Goal: Communication & Community: Answer question/provide support

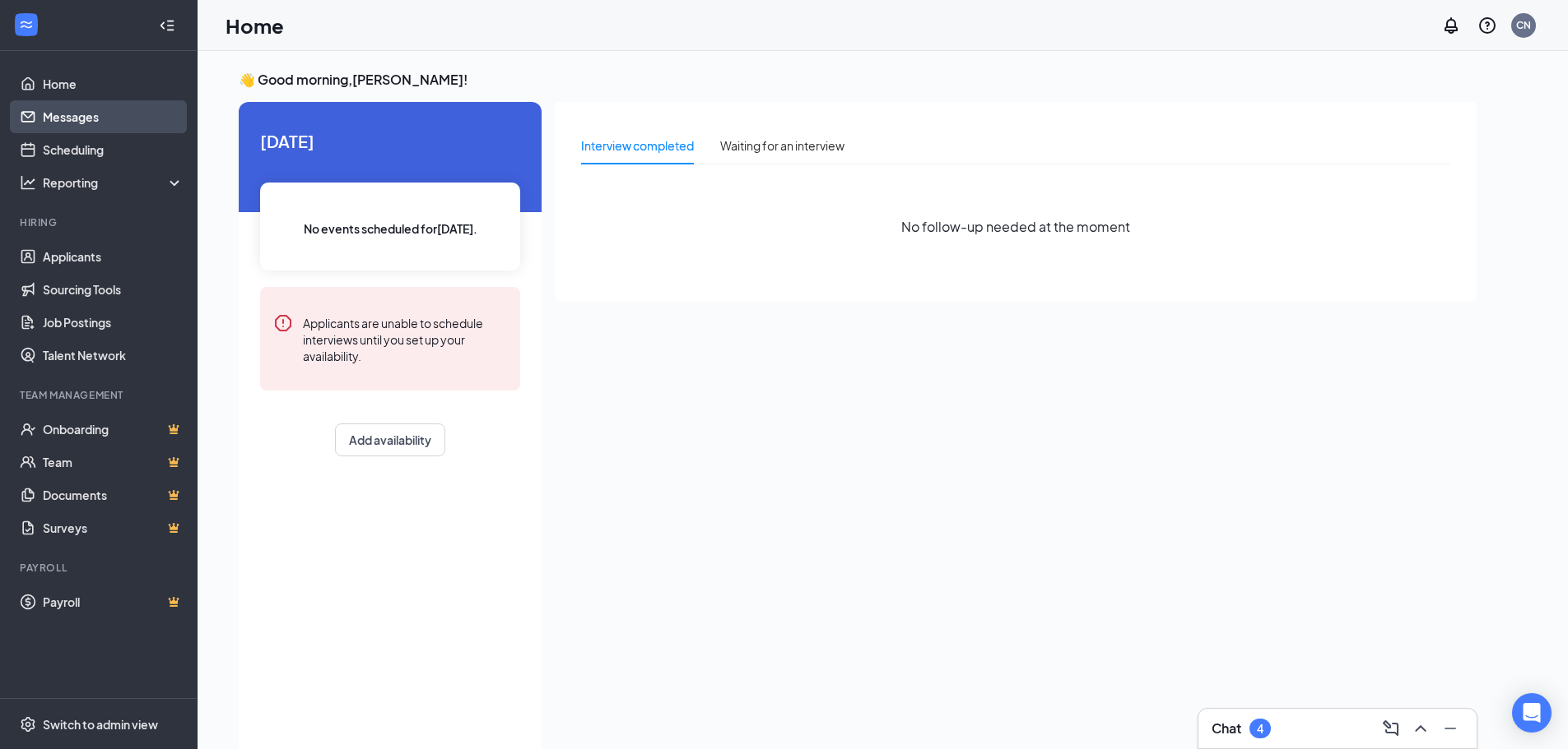
click at [95, 113] on link "Messages" at bounding box center [113, 117] width 141 height 33
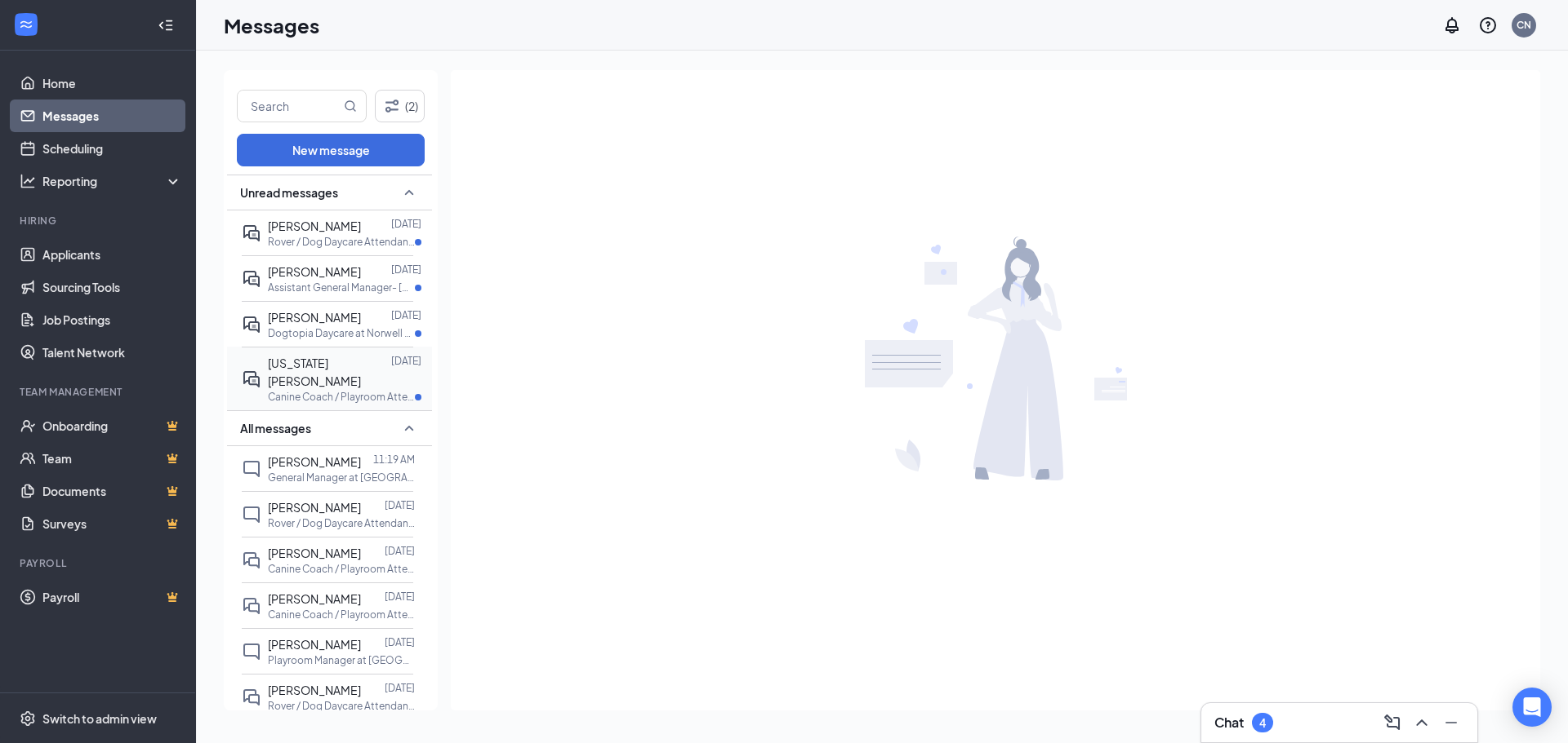
click at [326, 369] on span "[US_STATE][PERSON_NAME]" at bounding box center [314, 372] width 93 height 33
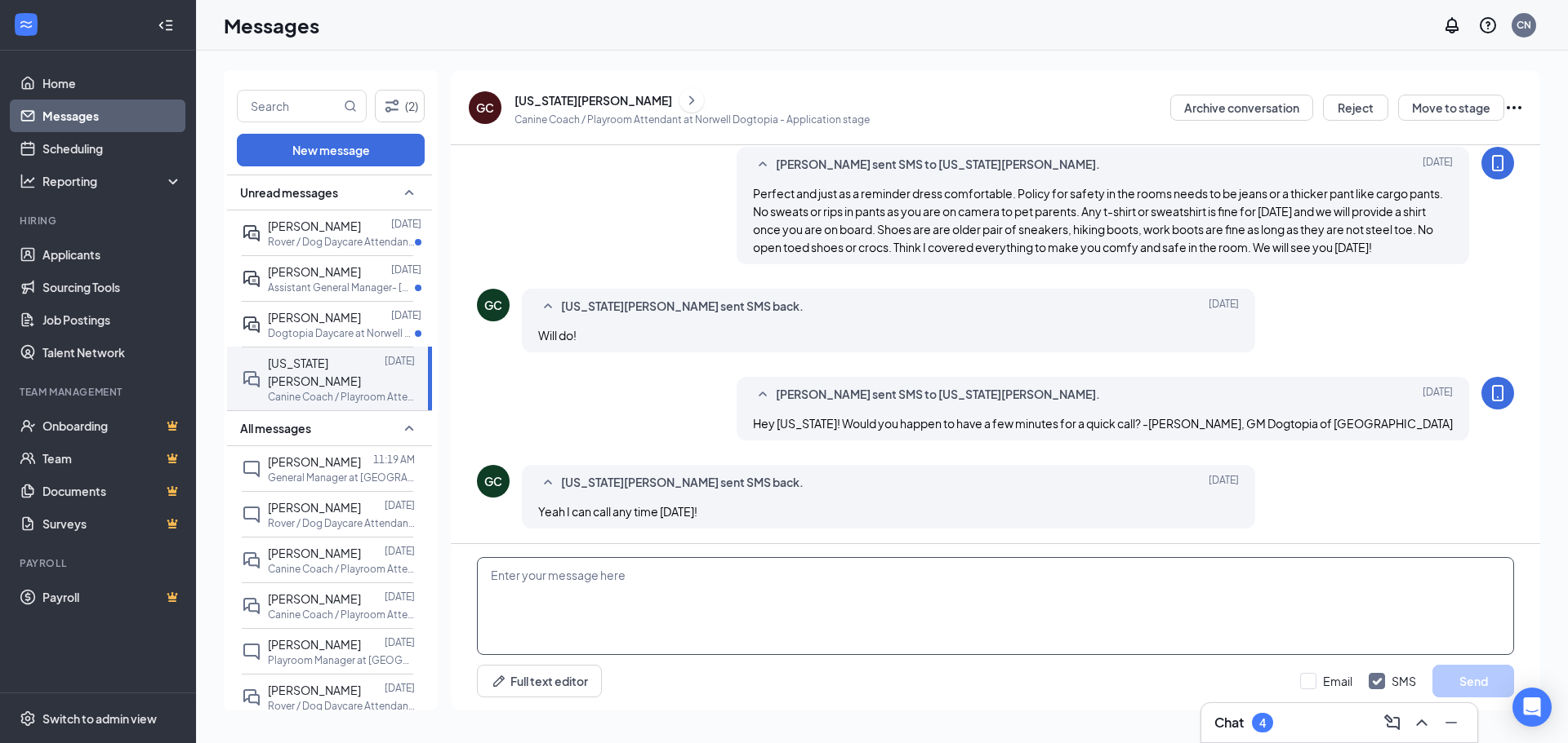
scroll to position [644, 0]
click at [596, 599] on textarea at bounding box center [995, 606] width 1037 height 98
type textarea "your onboarding information was just sent to you. if you run into any questions…"
click at [1485, 682] on button "Send" at bounding box center [1472, 682] width 81 height 33
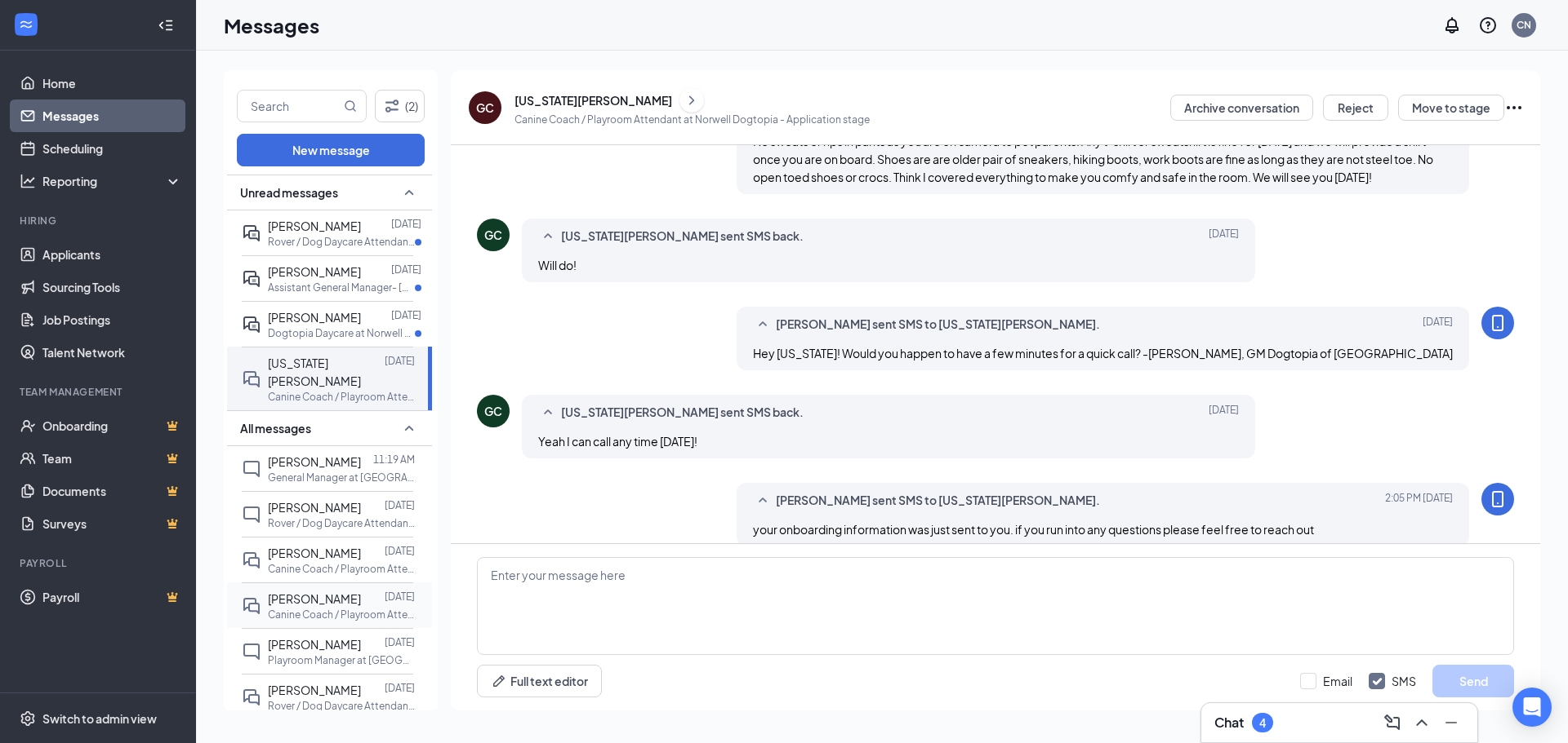
scroll to position [732, 0]
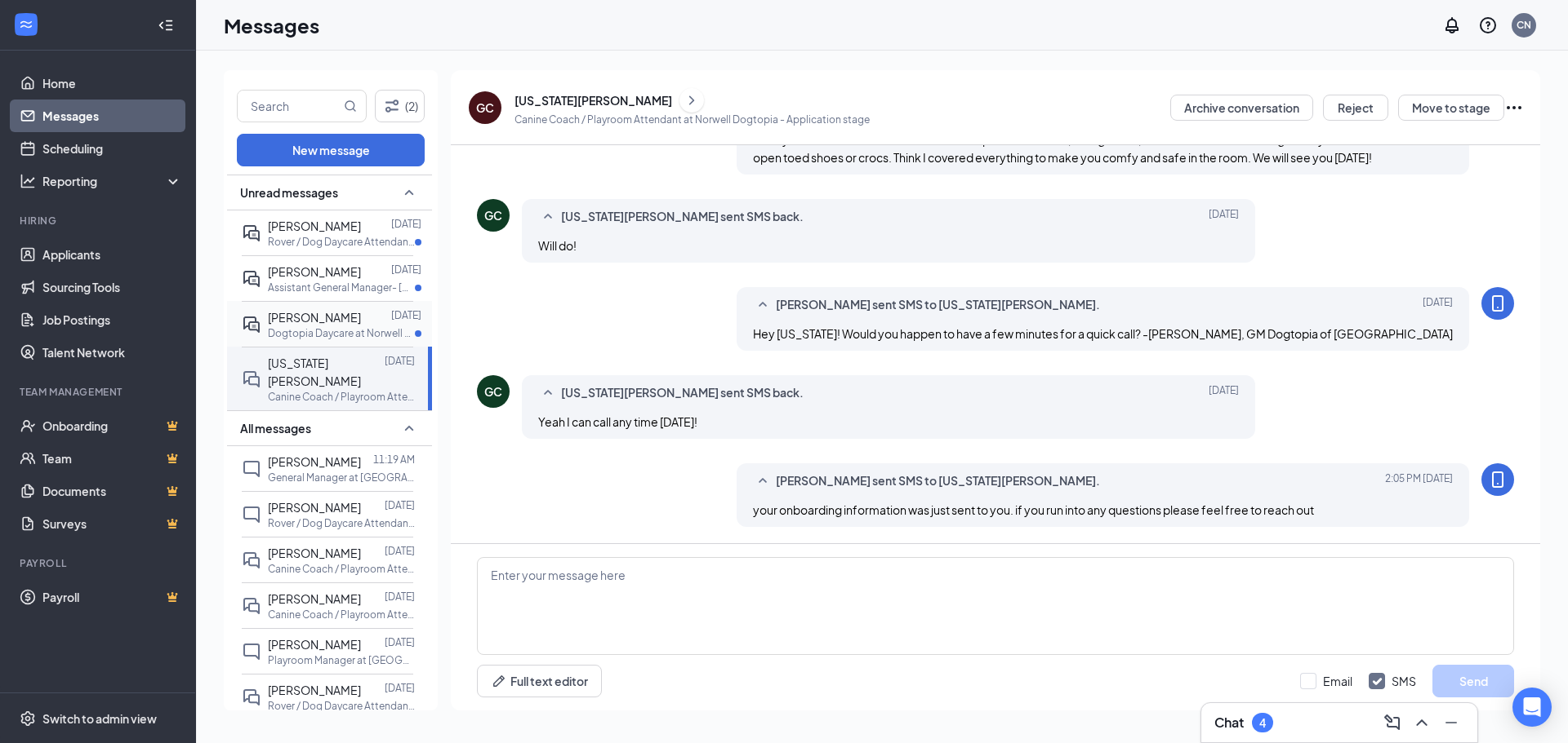
click at [306, 320] on span "[PERSON_NAME]" at bounding box center [314, 317] width 93 height 14
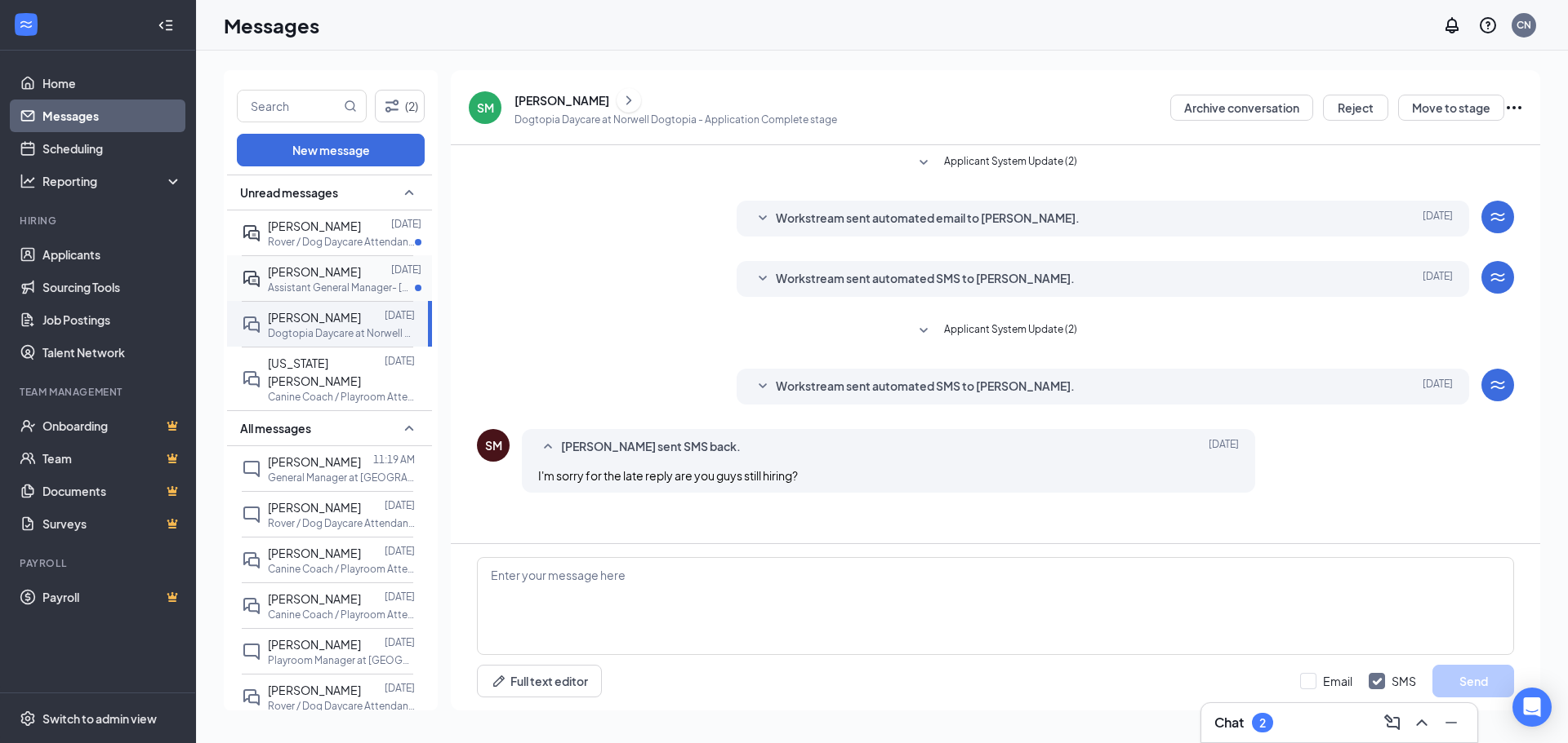
click at [284, 282] on p "Assistant General Manager- [GEOGRAPHIC_DATA], [GEOGRAPHIC_DATA] at Norwell Dogt…" at bounding box center [342, 288] width 147 height 14
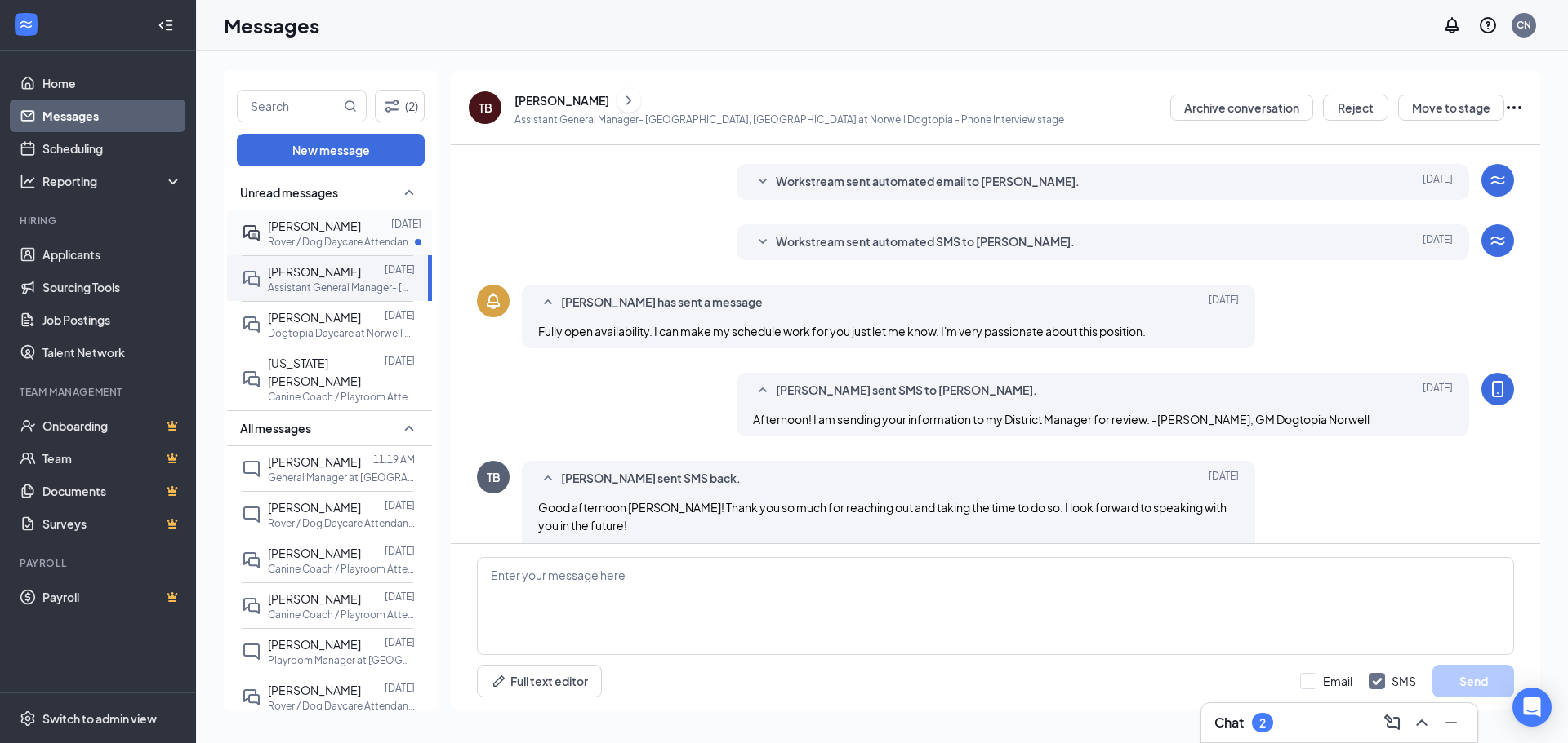
scroll to position [339, 0]
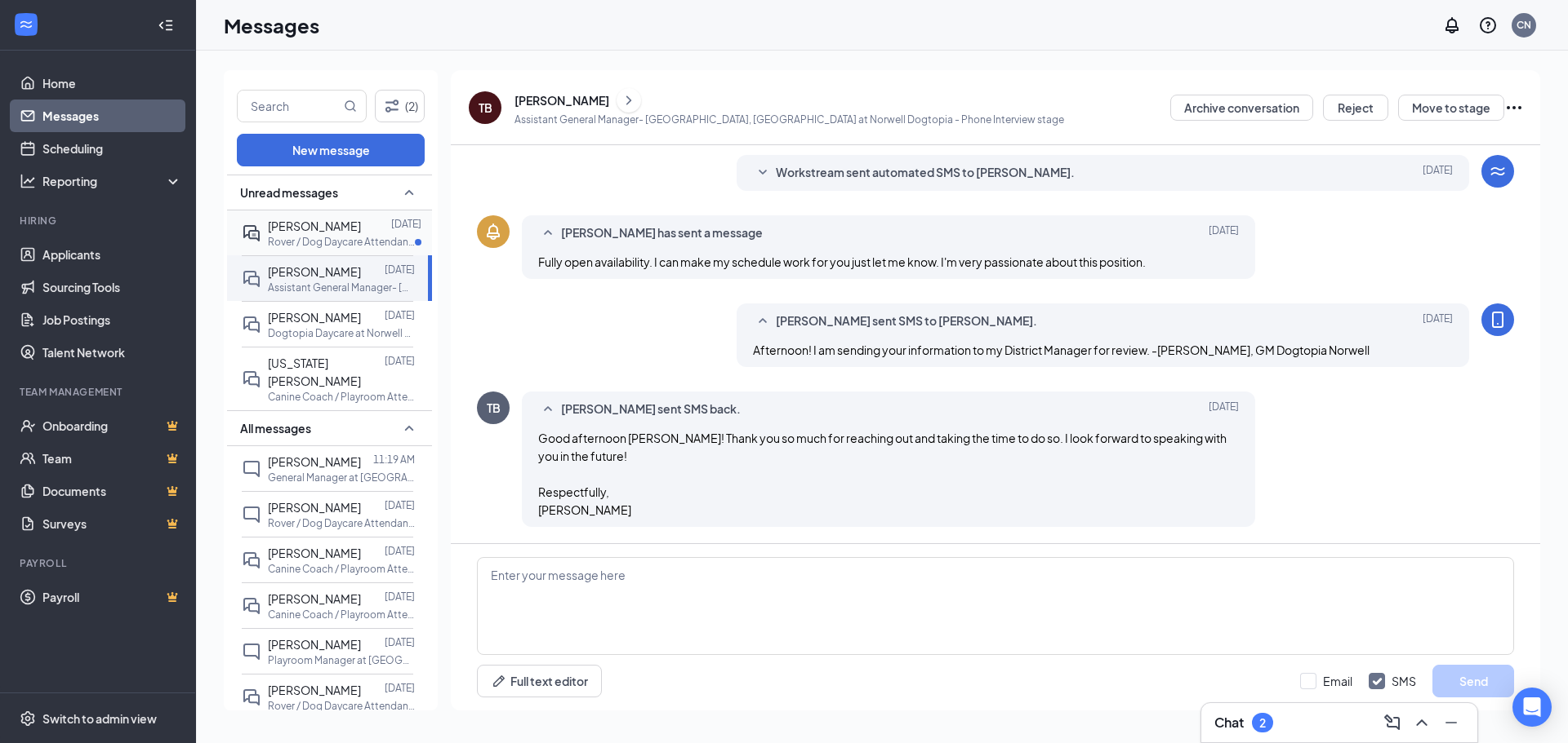
click at [294, 232] on span "[PERSON_NAME]" at bounding box center [314, 226] width 93 height 14
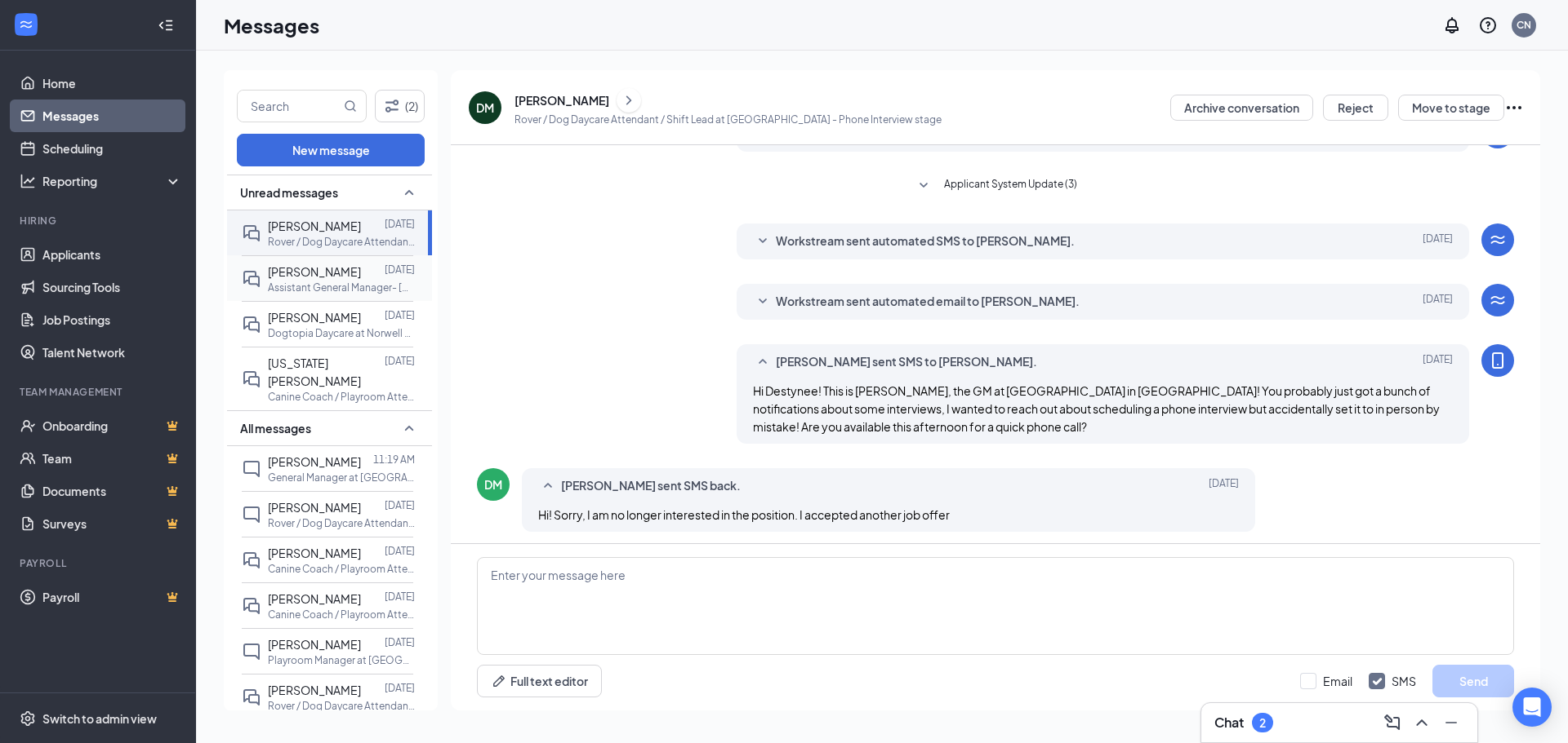
scroll to position [203, 0]
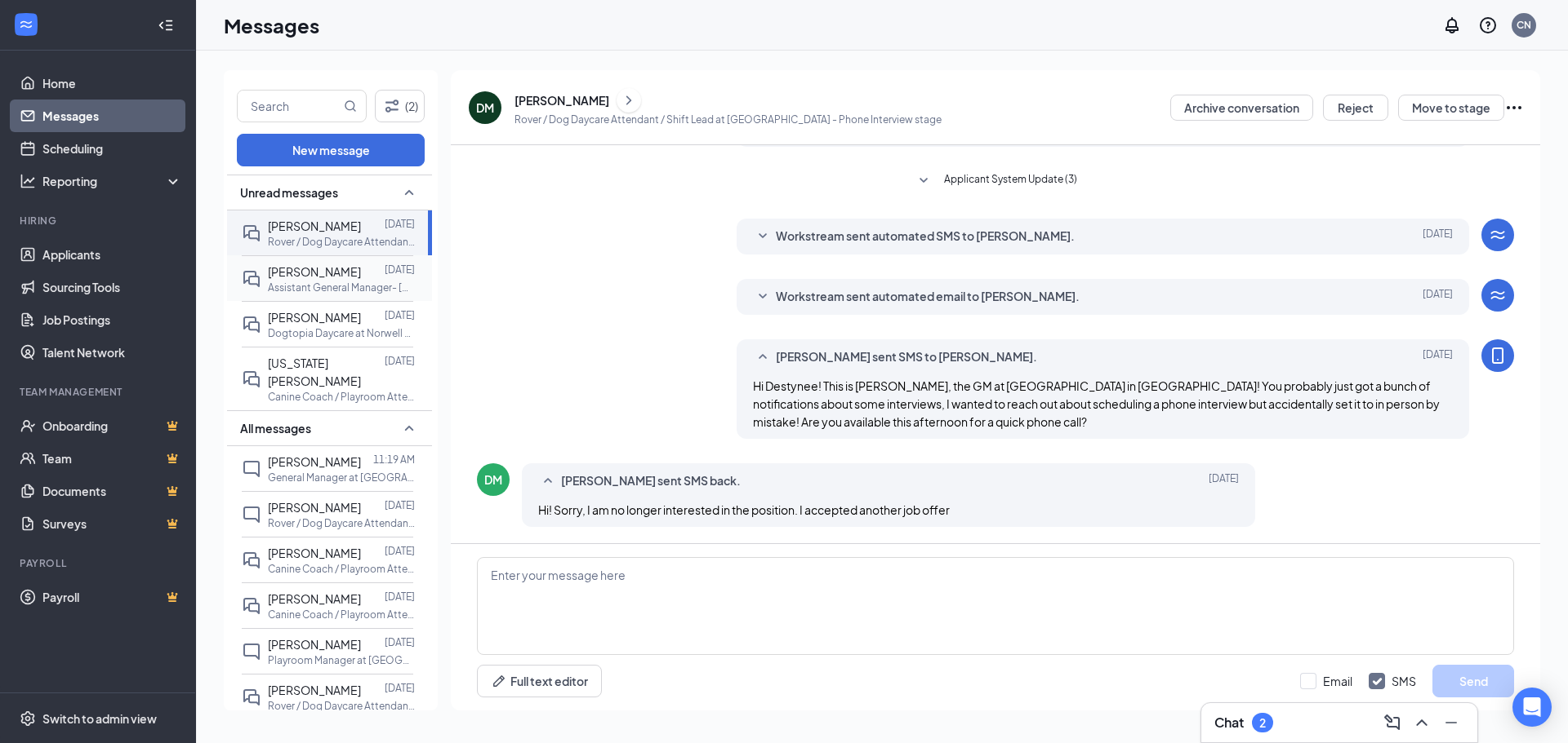
click at [288, 270] on span "[PERSON_NAME]" at bounding box center [314, 272] width 93 height 14
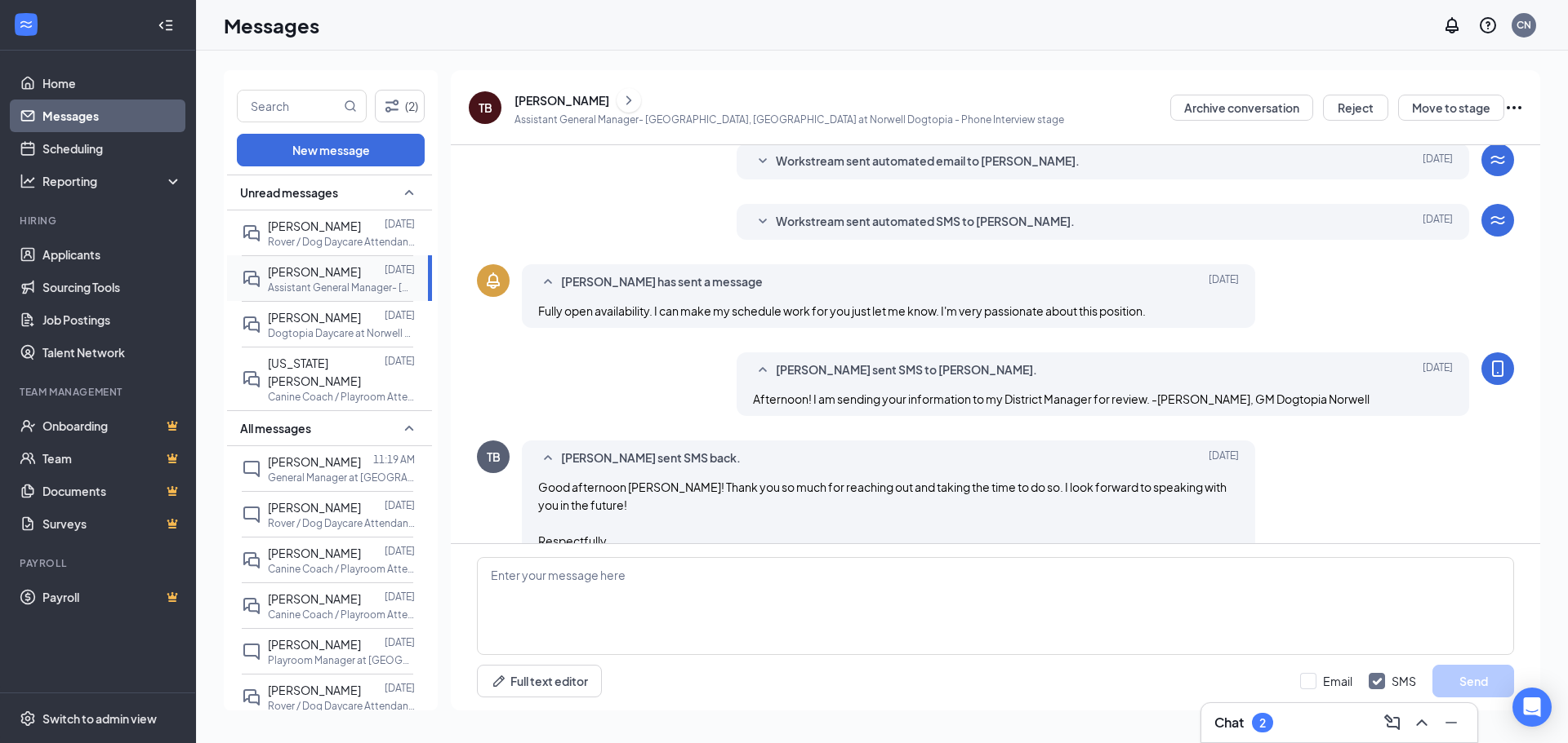
scroll to position [339, 0]
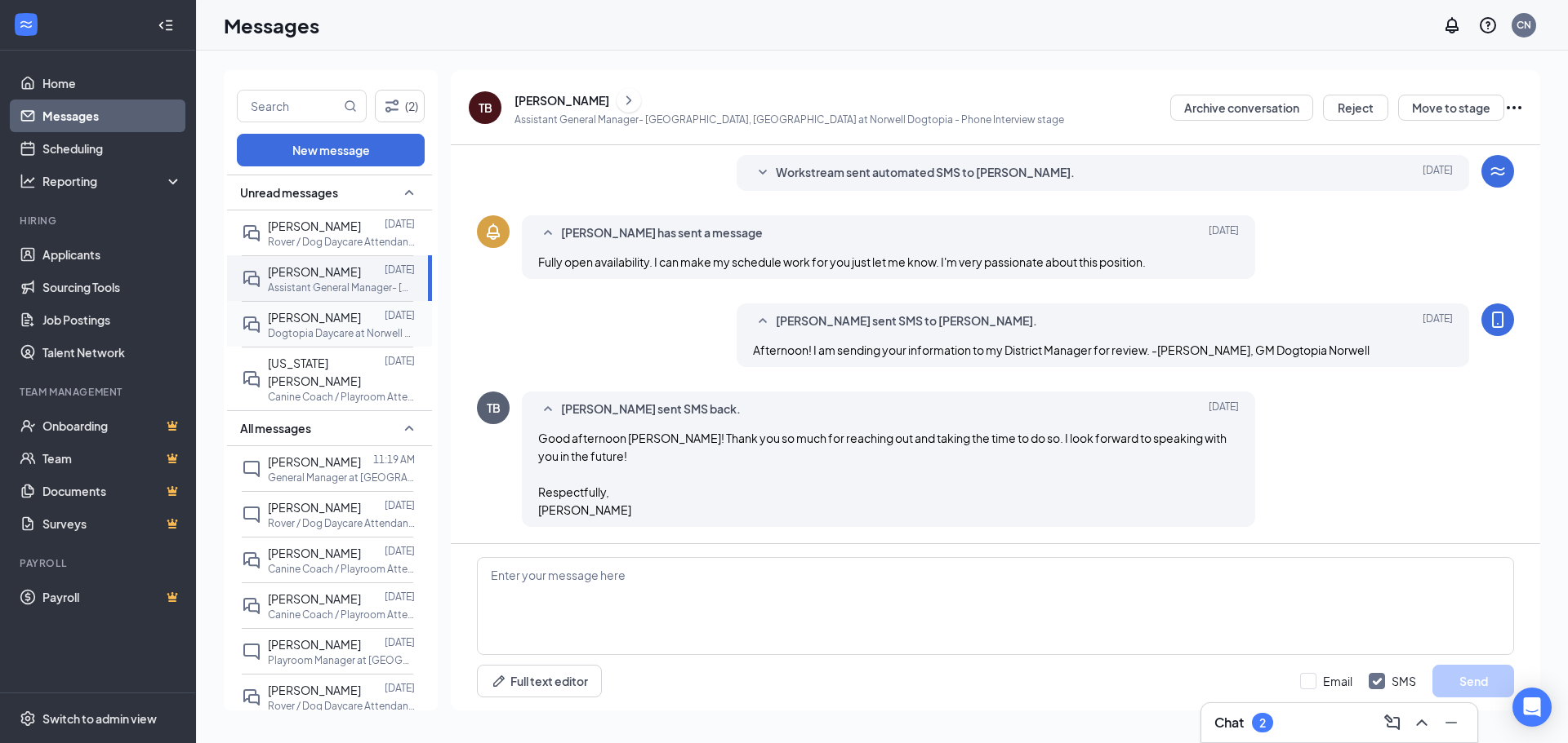
click at [289, 317] on span "[PERSON_NAME]" at bounding box center [314, 317] width 93 height 14
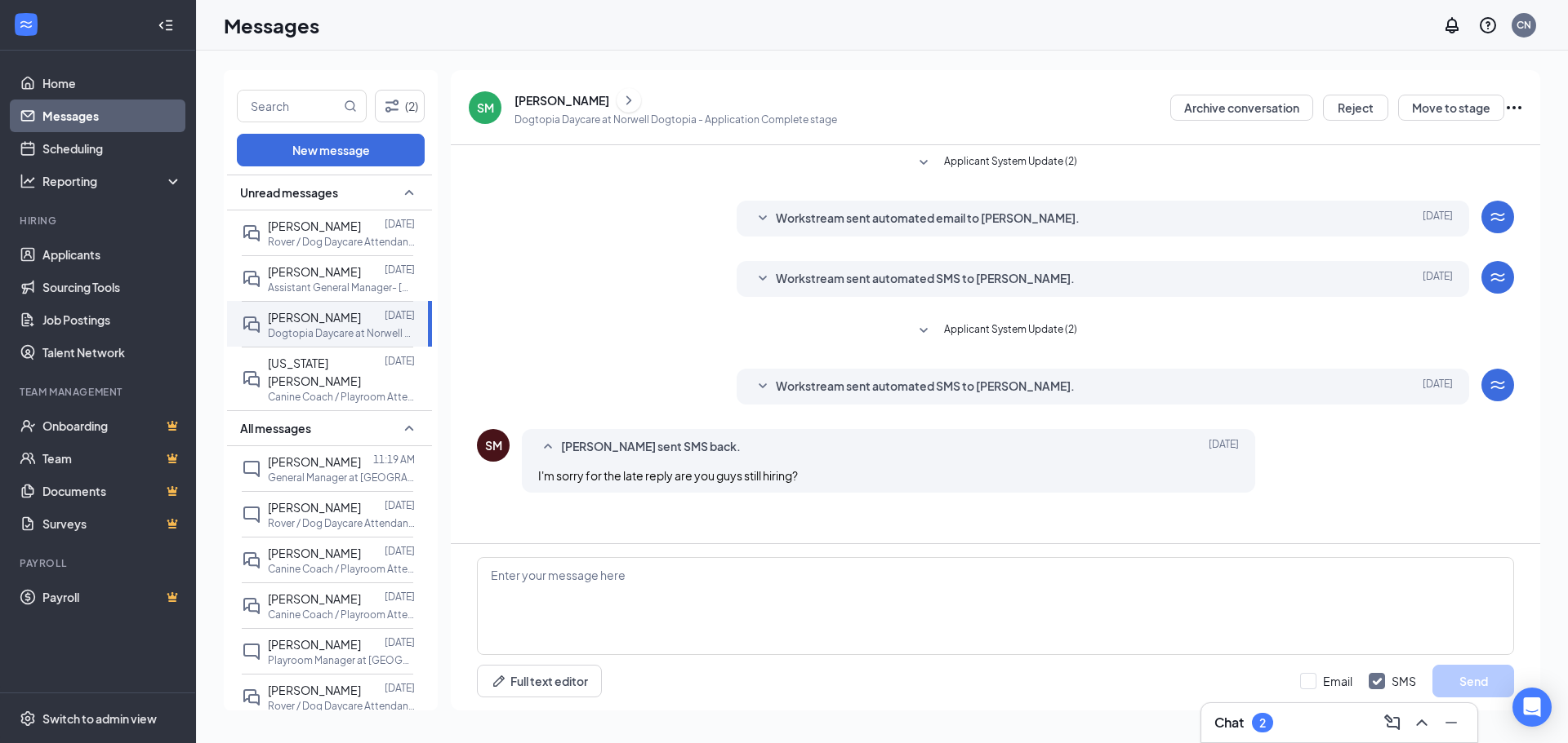
click at [550, 99] on div "[PERSON_NAME]" at bounding box center [562, 99] width 95 height 16
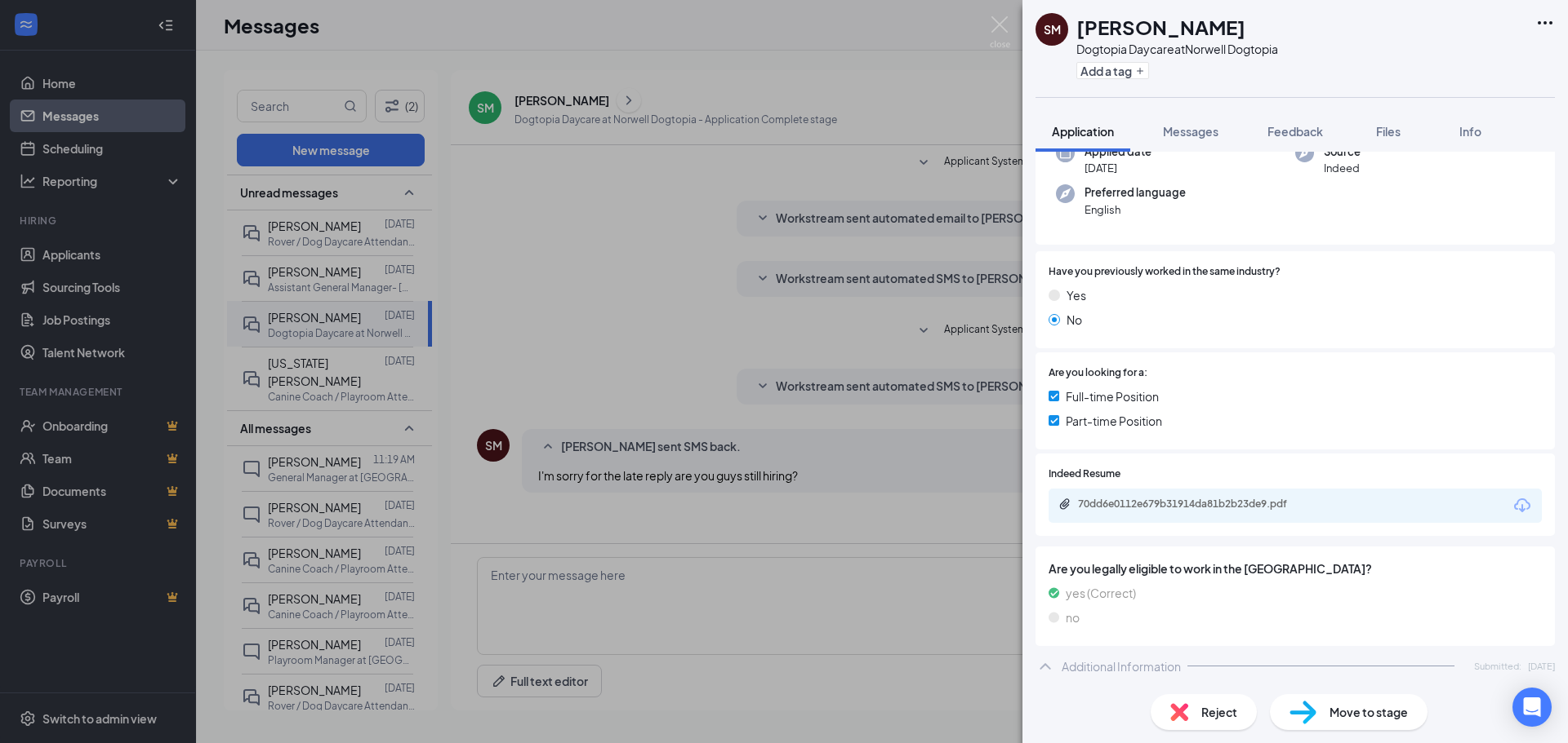
scroll to position [118, 0]
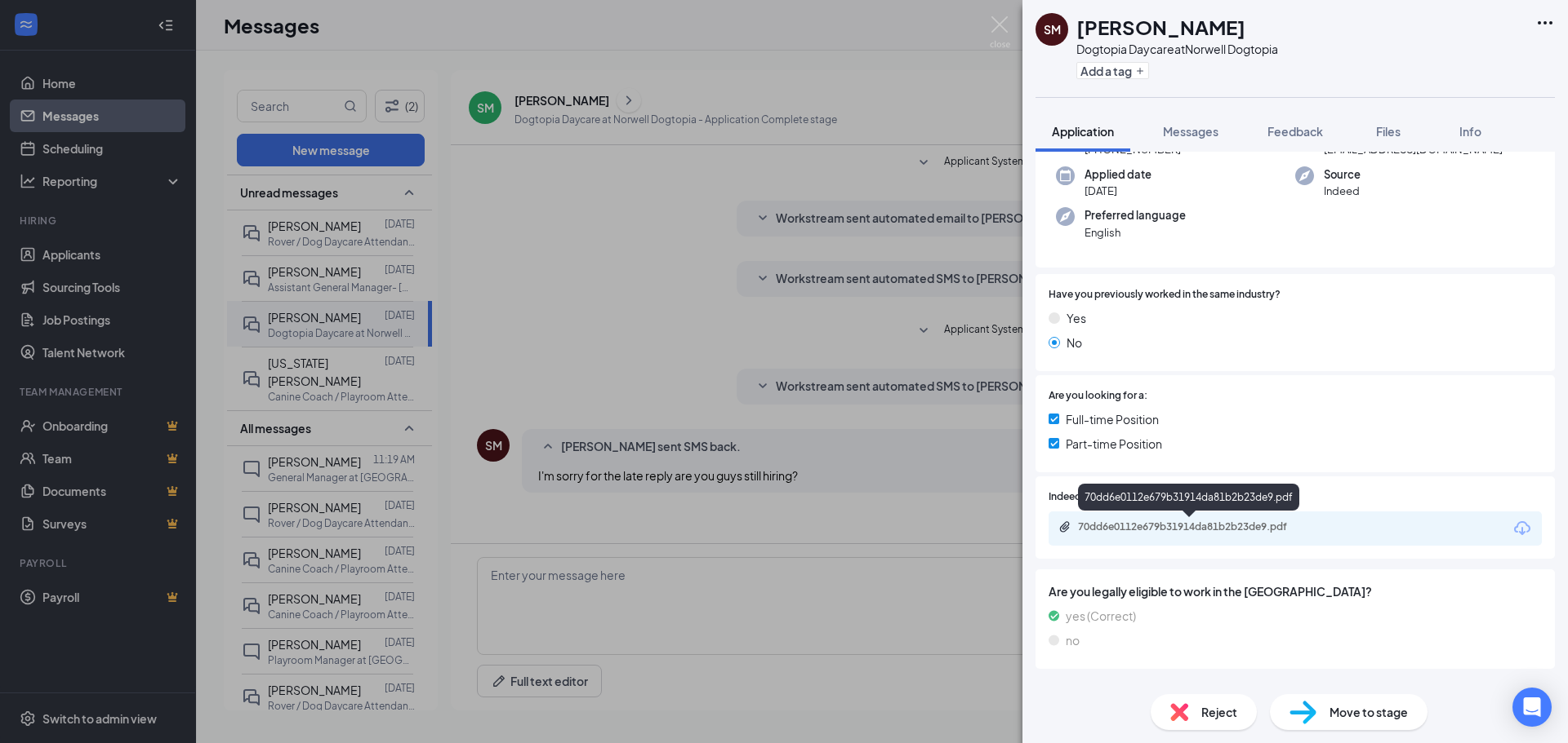
click at [1157, 524] on div "70dd6e0112e679b31914da81b2b23de9.pdf" at bounding box center [1192, 528] width 229 height 13
click at [1194, 132] on span "Messages" at bounding box center [1190, 131] width 55 height 14
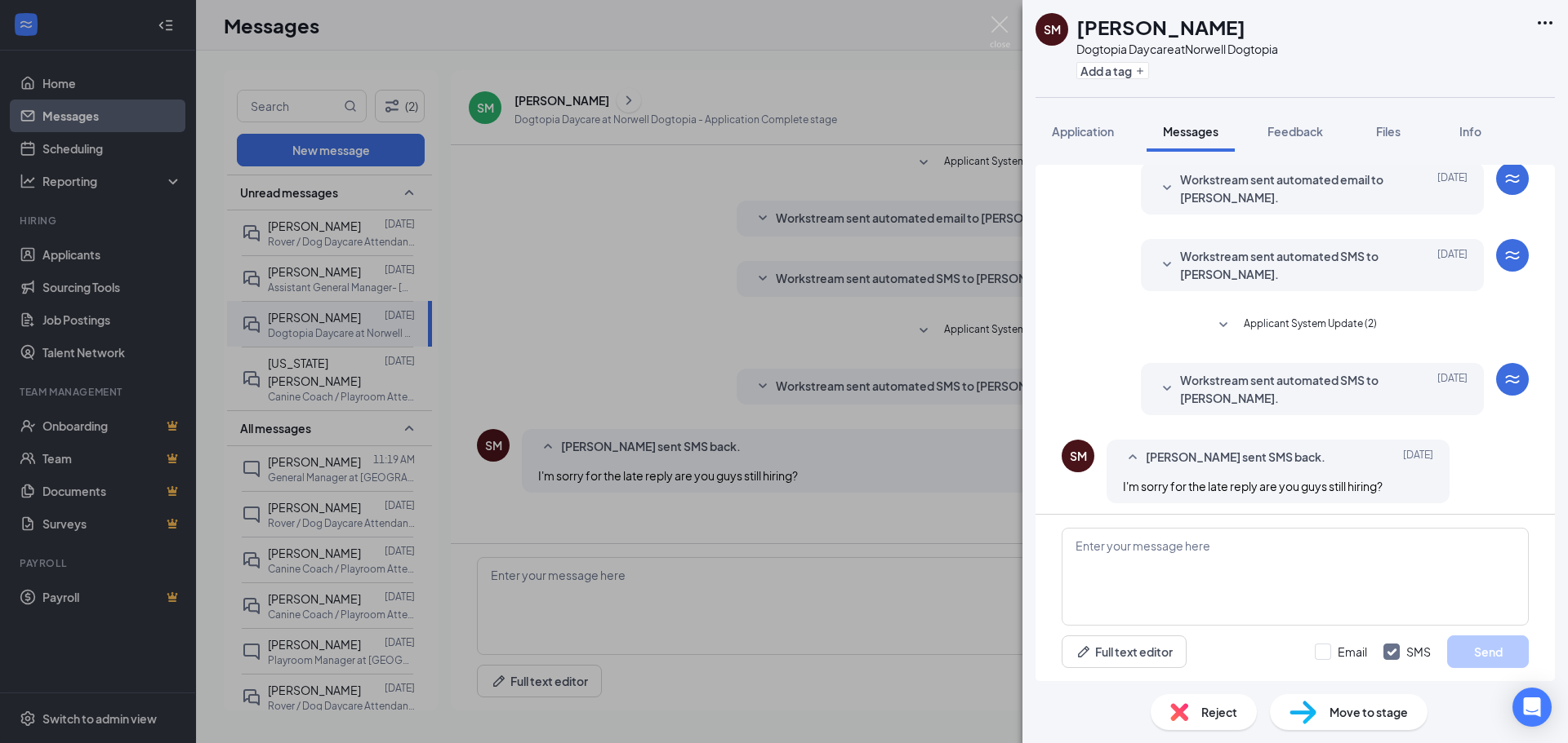
scroll to position [64, 0]
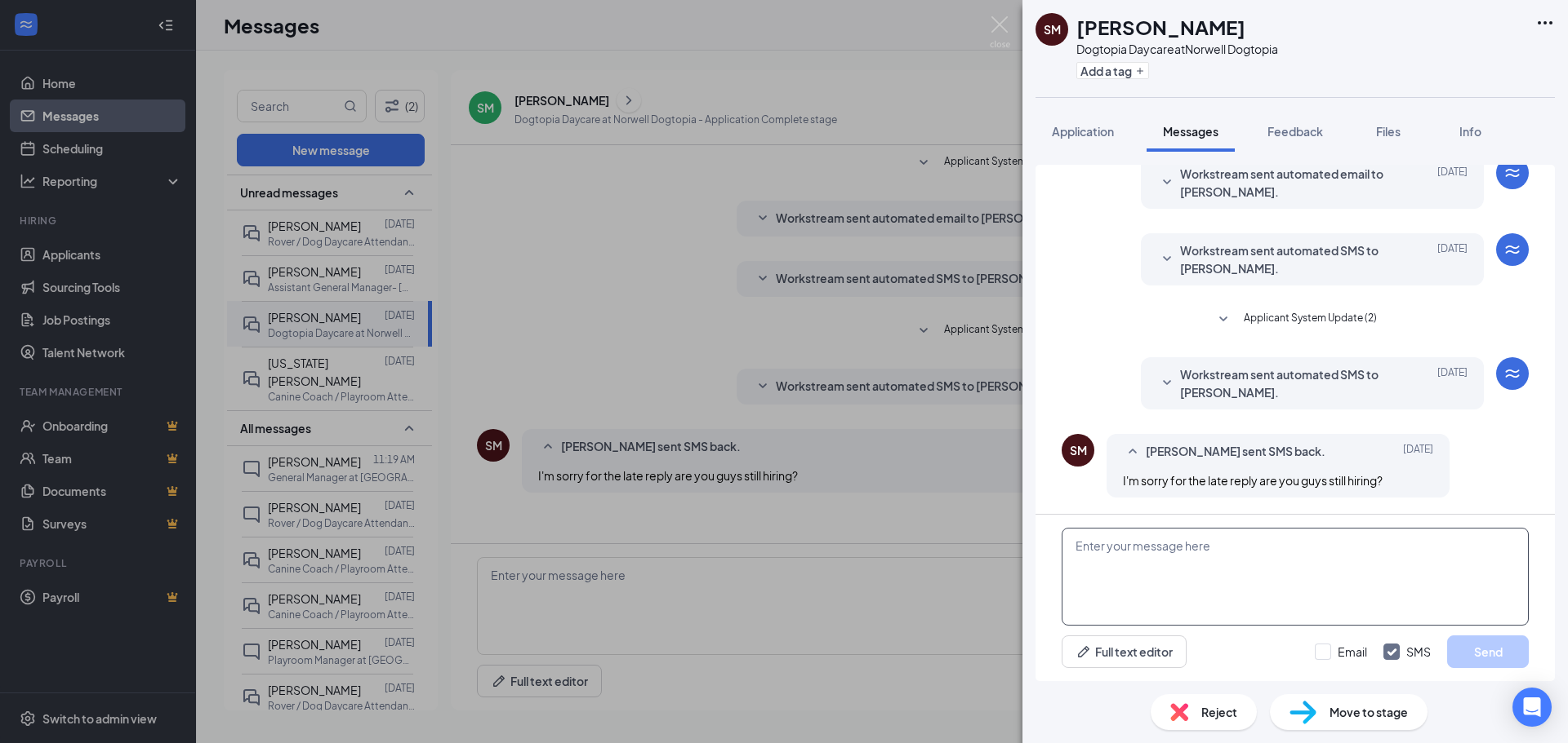
click at [1109, 552] on textarea at bounding box center [1294, 577] width 467 height 98
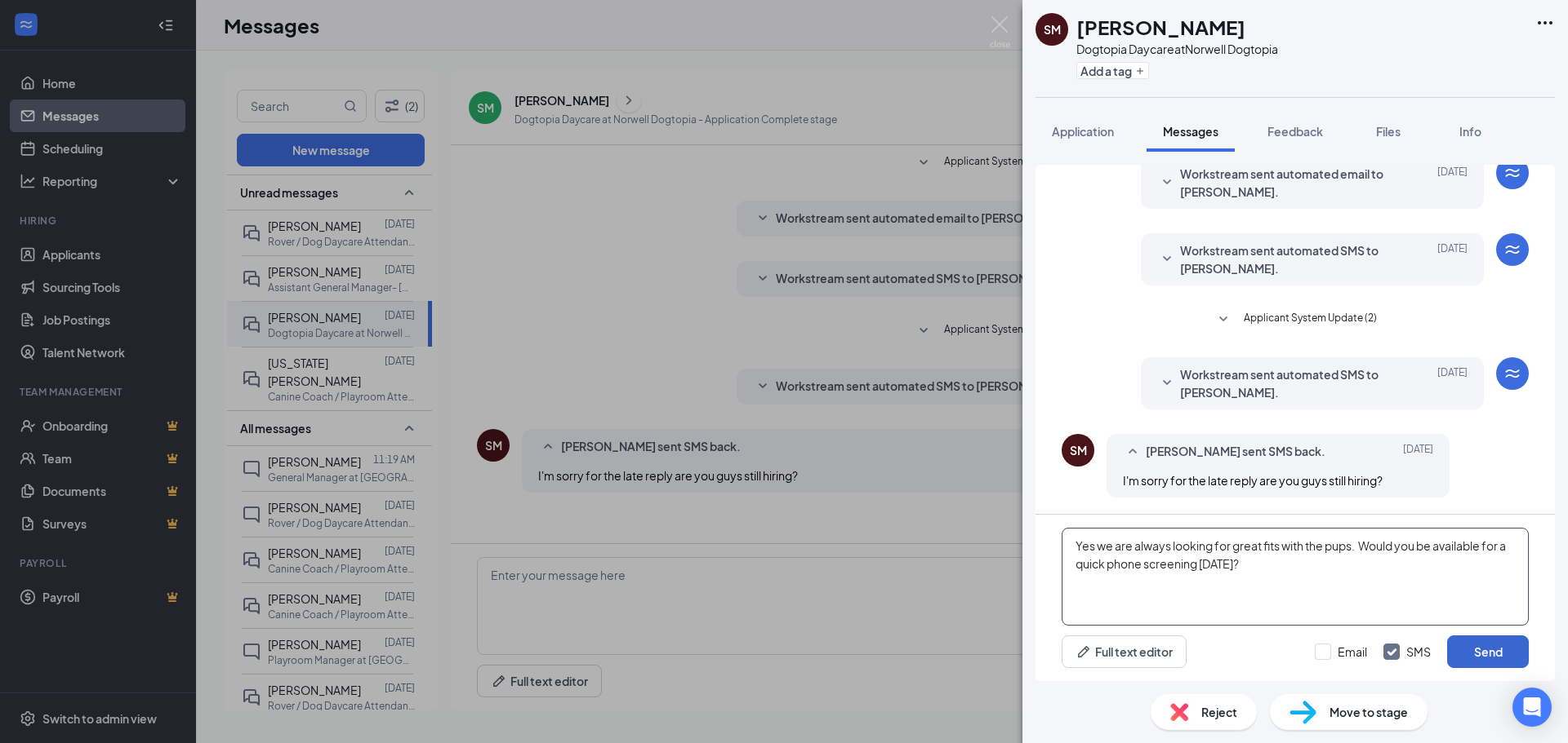
type textarea "Yes we are always looking for great fits with the pups. Would you be available …"
click at [1490, 644] on button "Send" at bounding box center [1487, 652] width 81 height 33
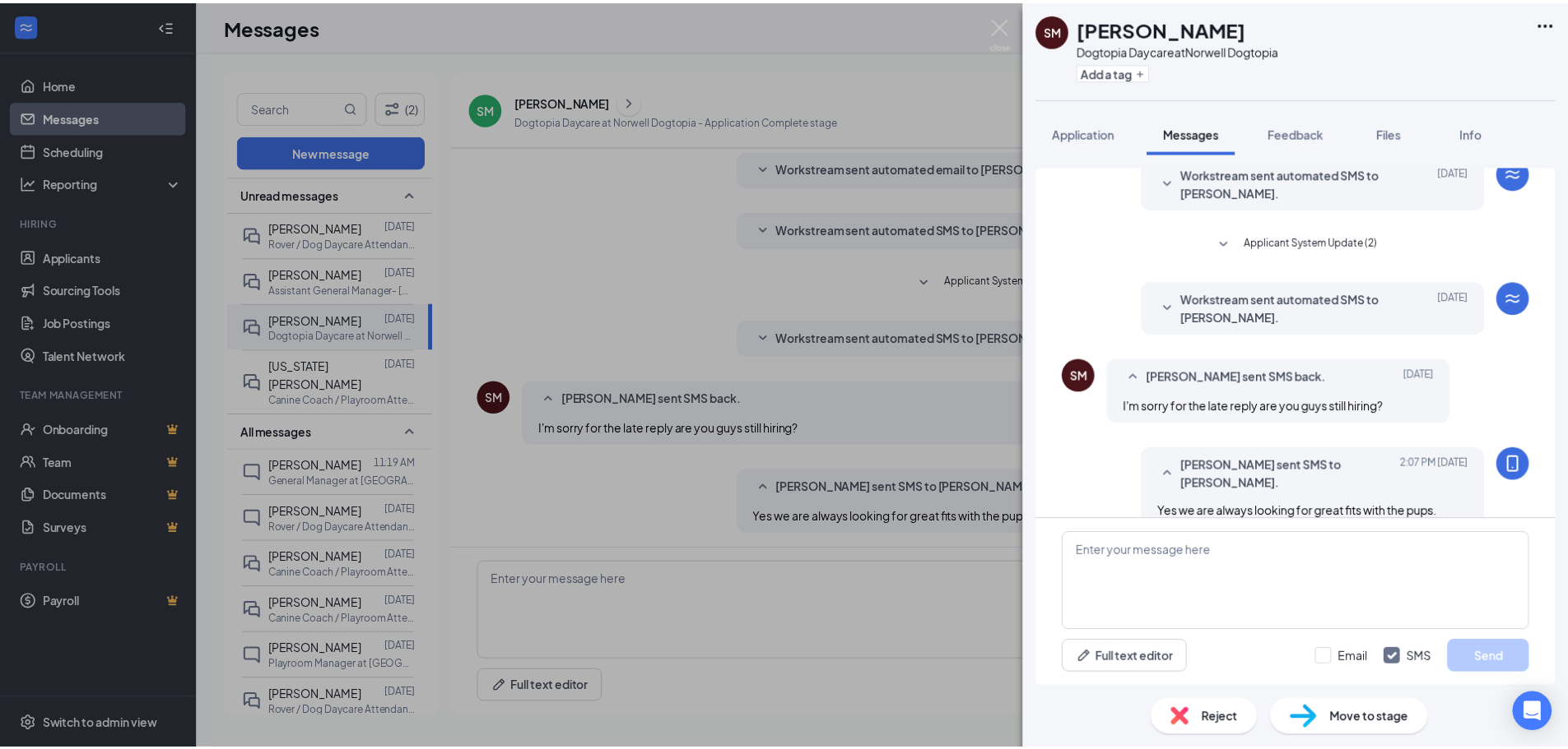
scroll to position [54, 0]
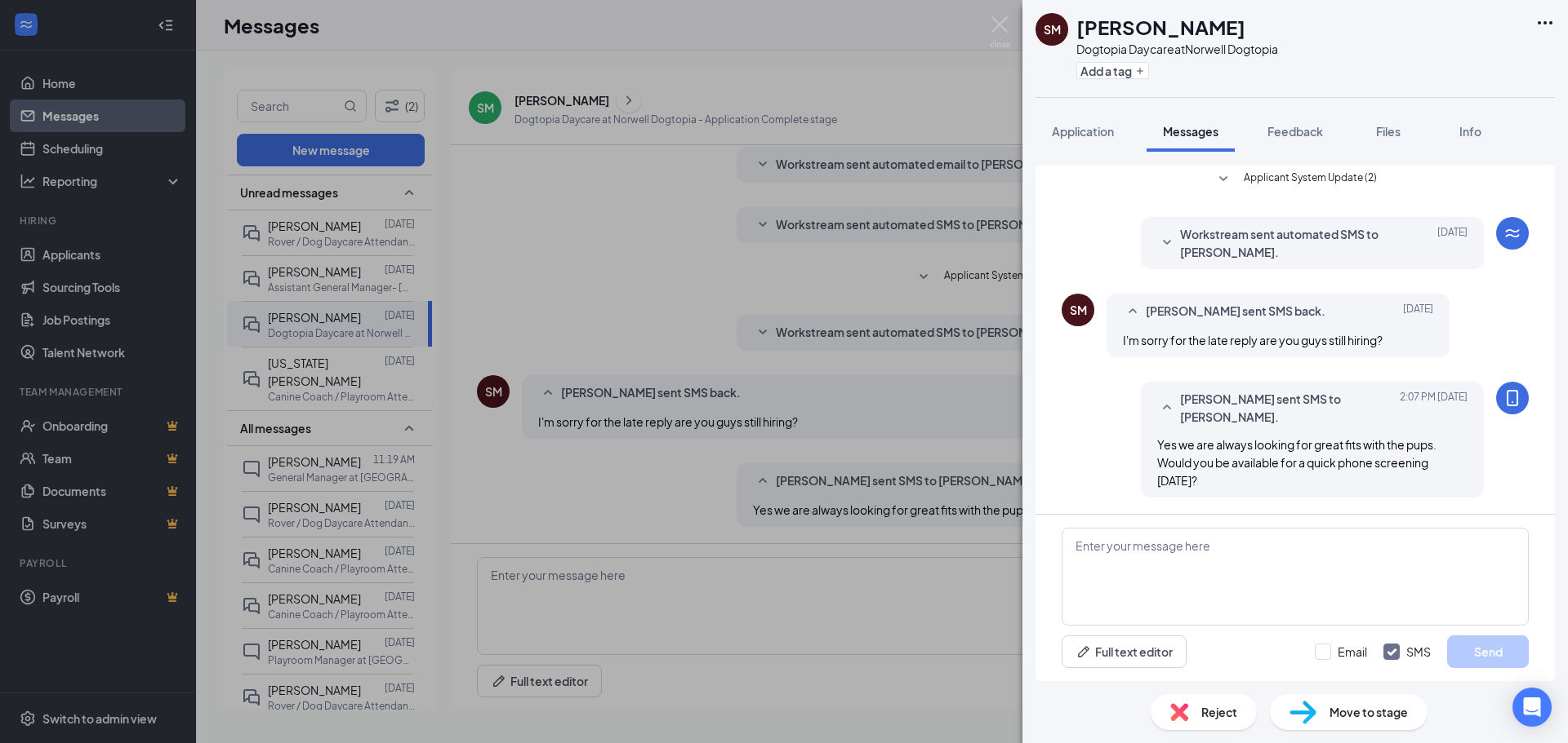
click at [532, 251] on div "SM [PERSON_NAME] Dogtopia Daycare at Norwell Dogtopia Add a tag Application Mes…" at bounding box center [784, 371] width 1568 height 743
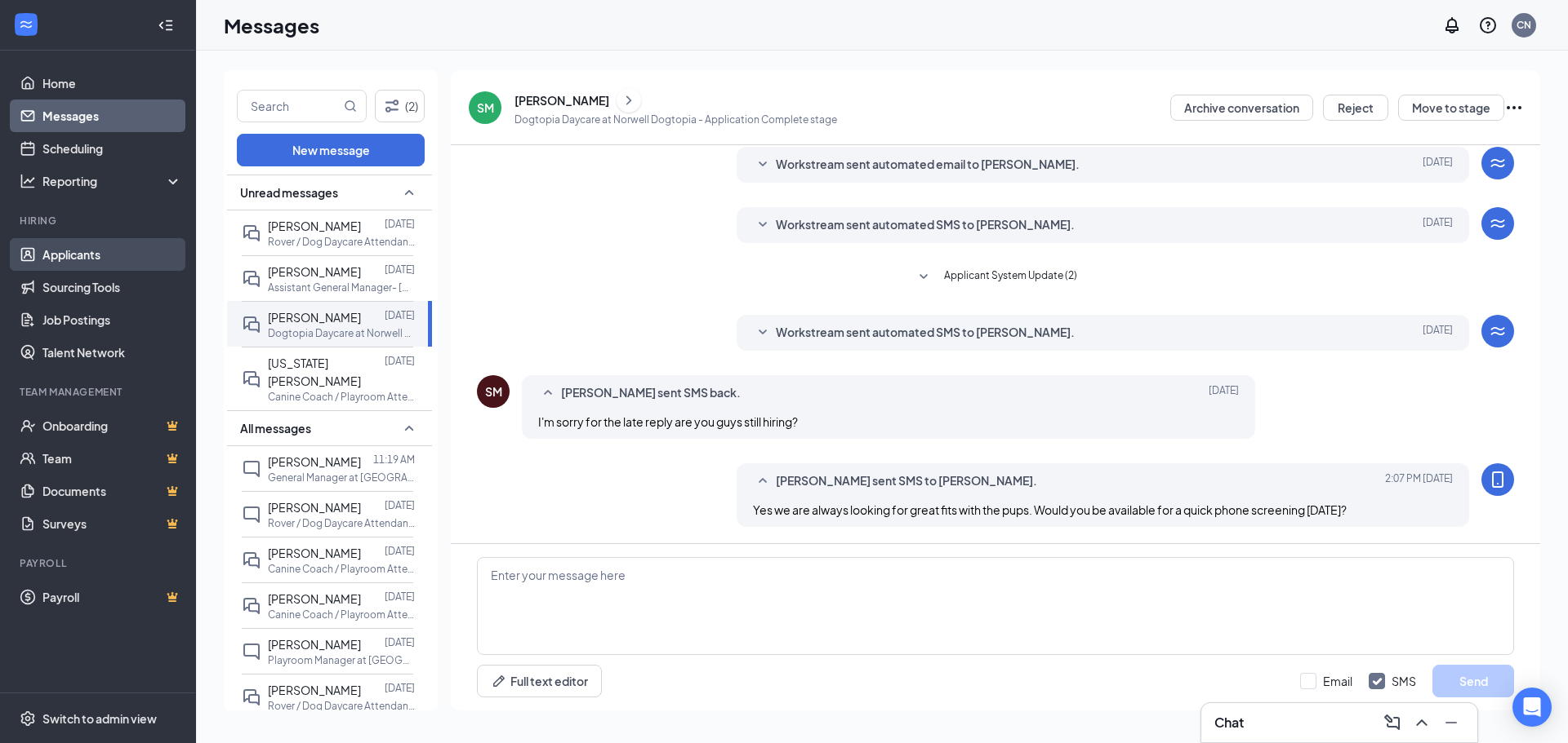
click at [84, 255] on link "Applicants" at bounding box center [112, 254] width 140 height 33
